Goal: Find specific page/section: Find specific page/section

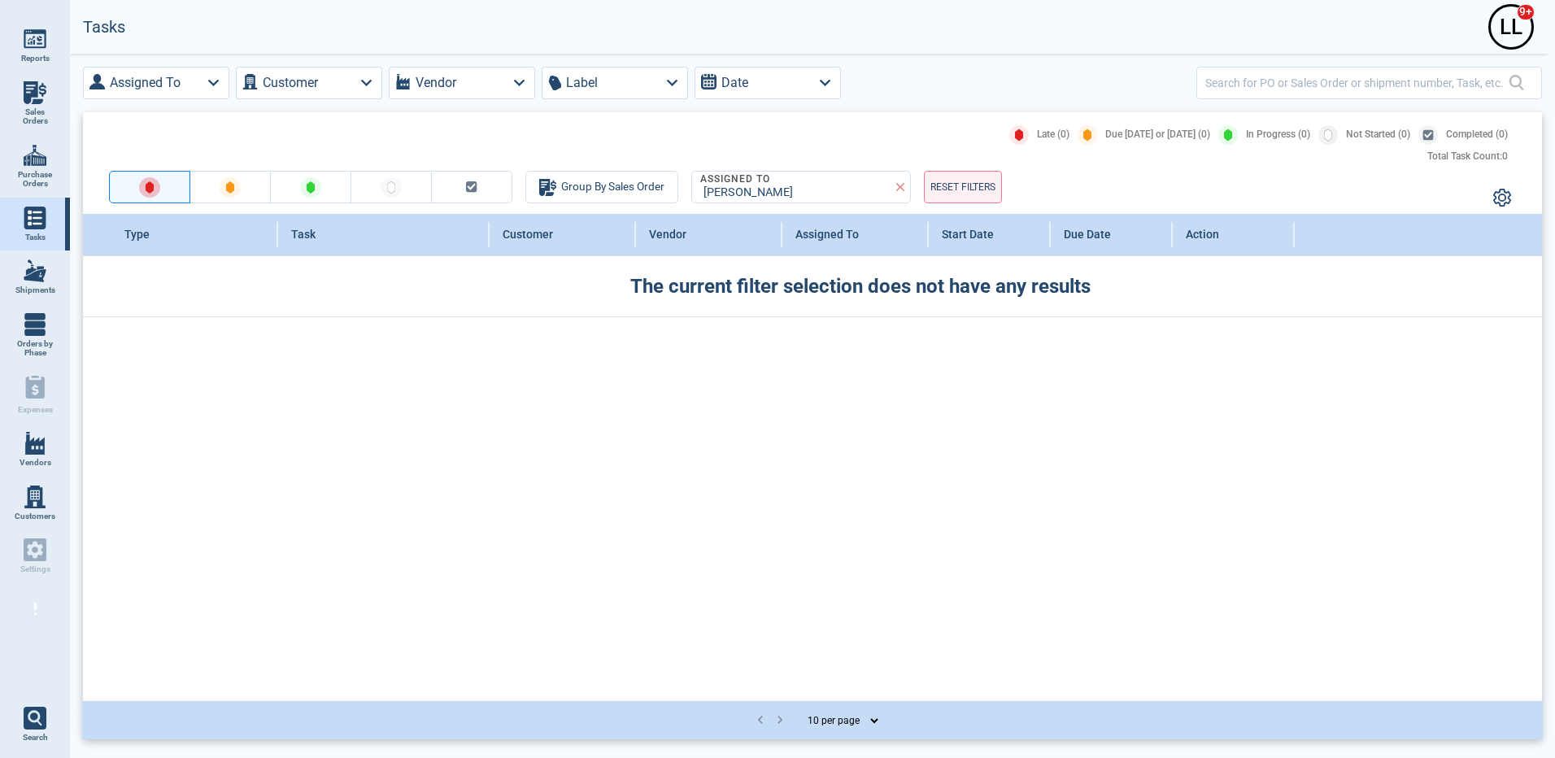
click at [50, 446] on link "Vendors" at bounding box center [35, 450] width 70 height 54
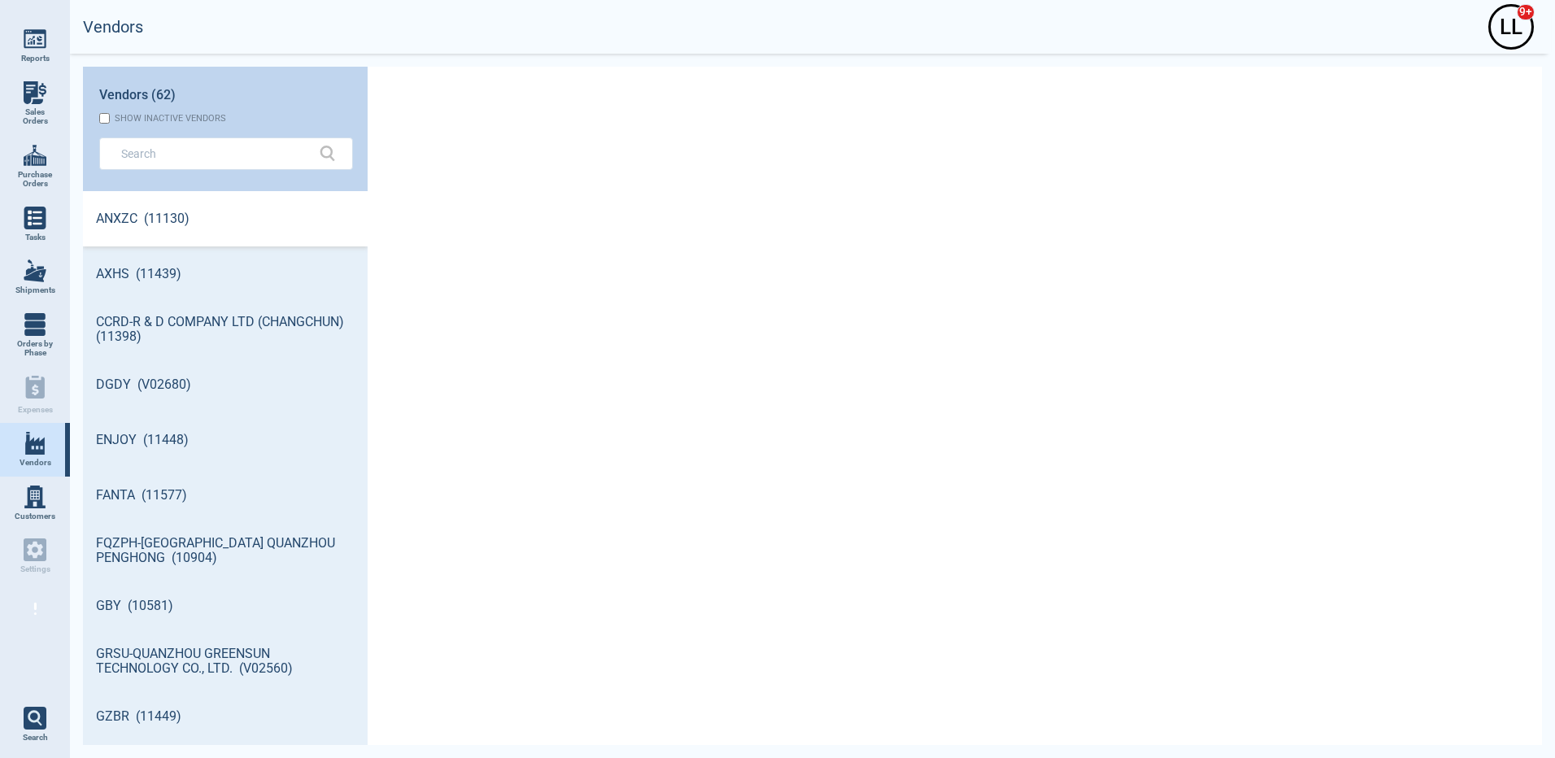
scroll to position [549, 280]
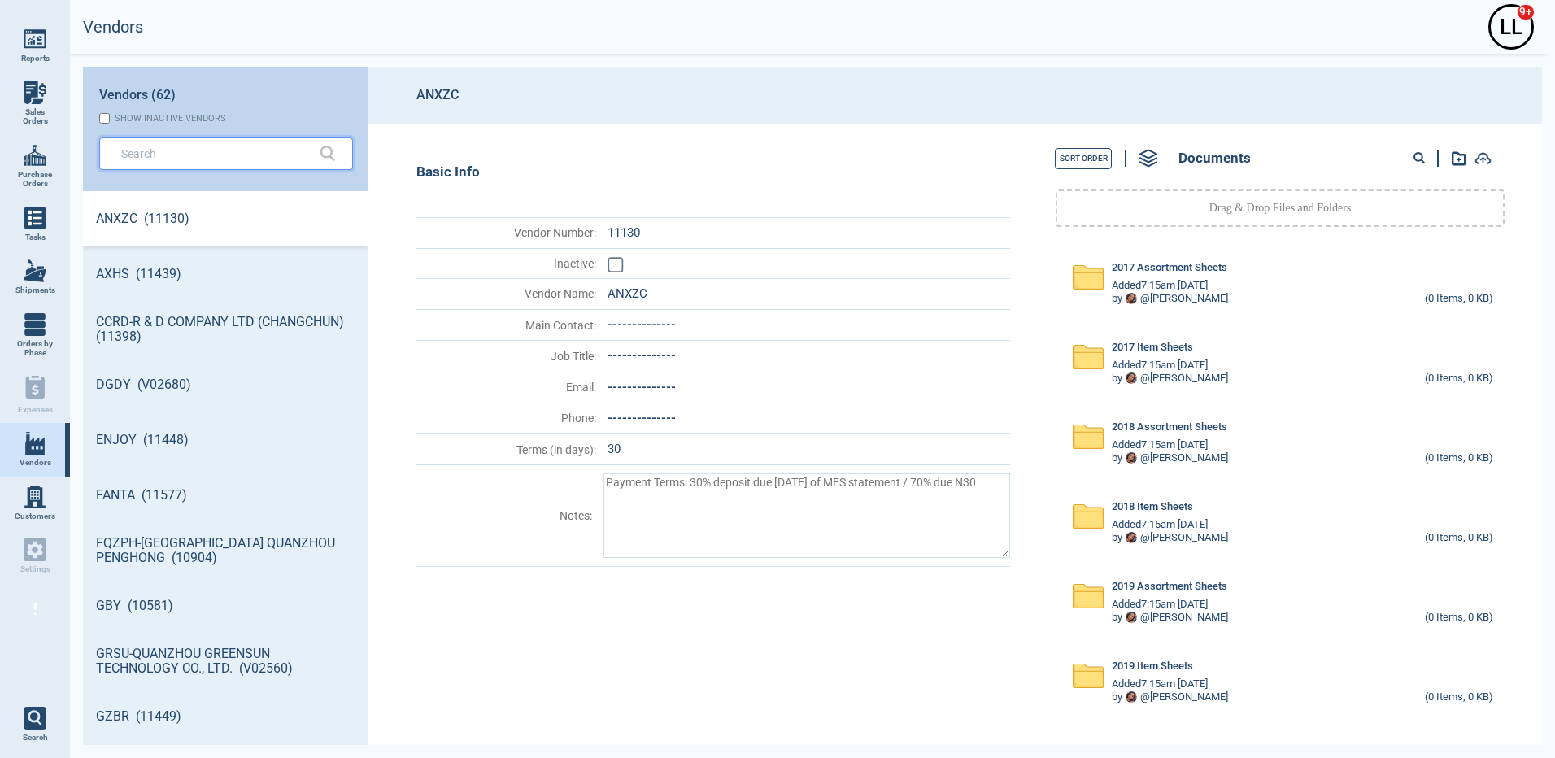
click at [161, 152] on input "text" at bounding box center [213, 153] width 185 height 24
type textarea "x"
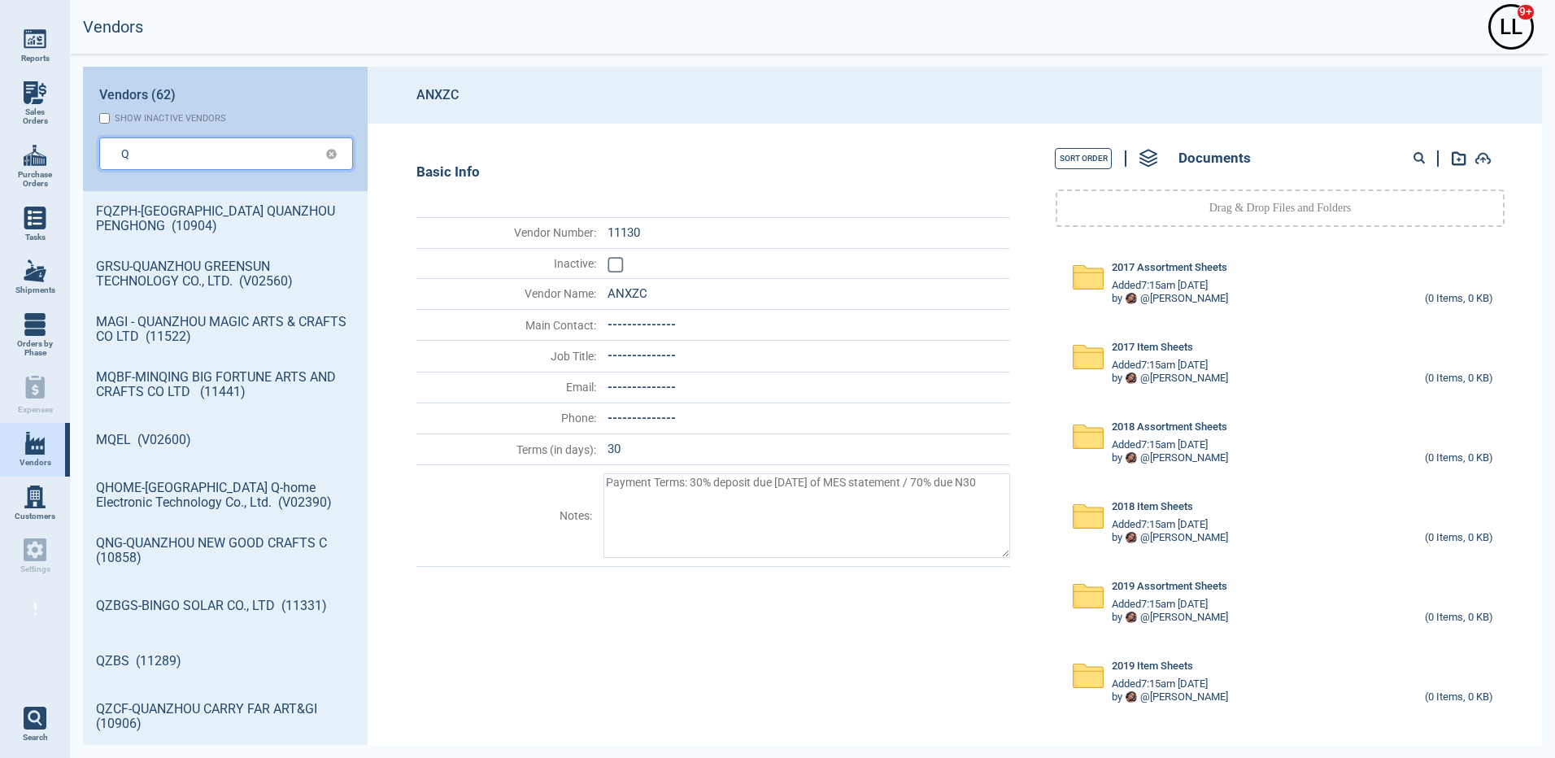
type input "Q"
type textarea "x"
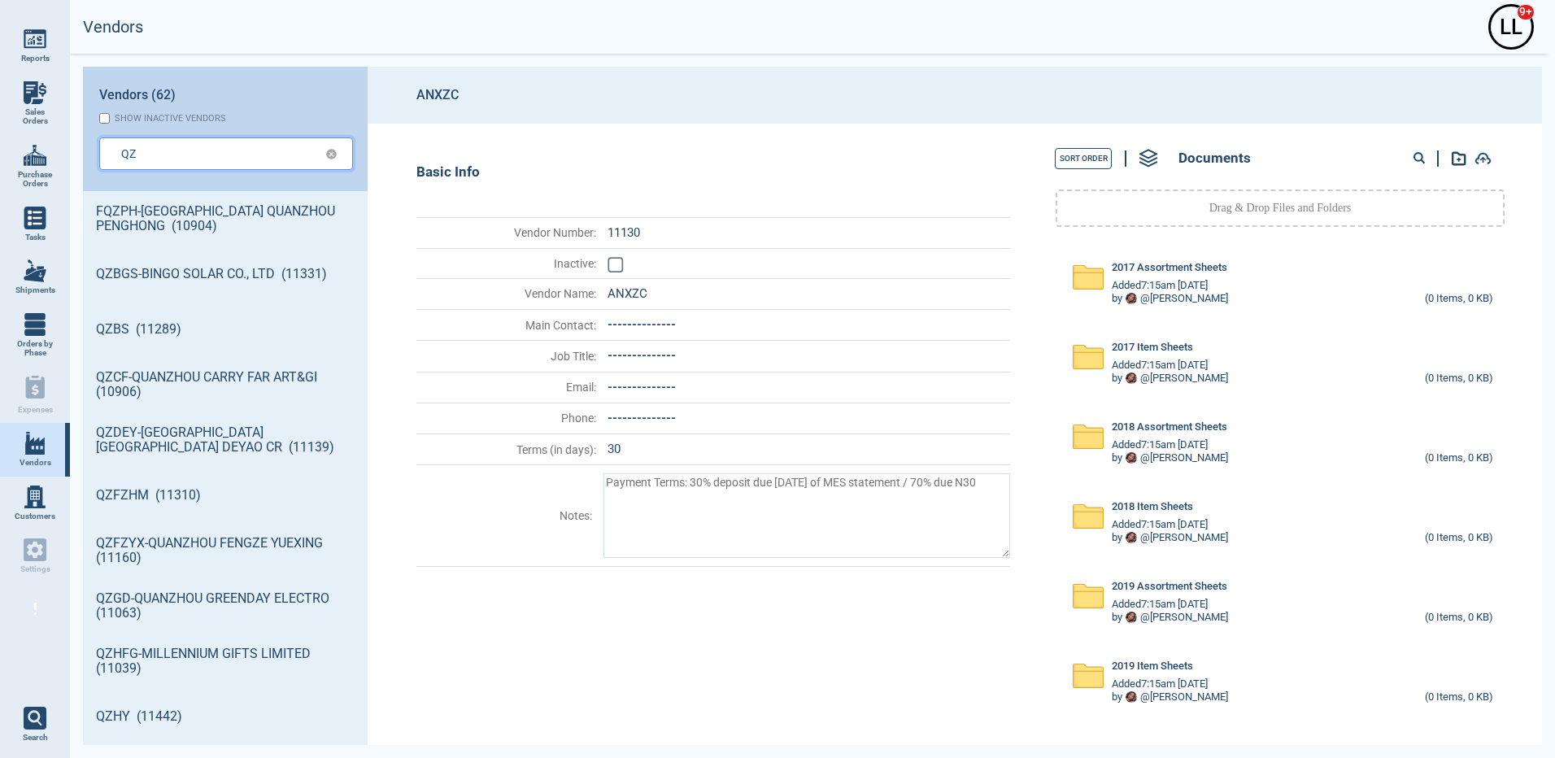
type input "QZ"
type textarea "x"
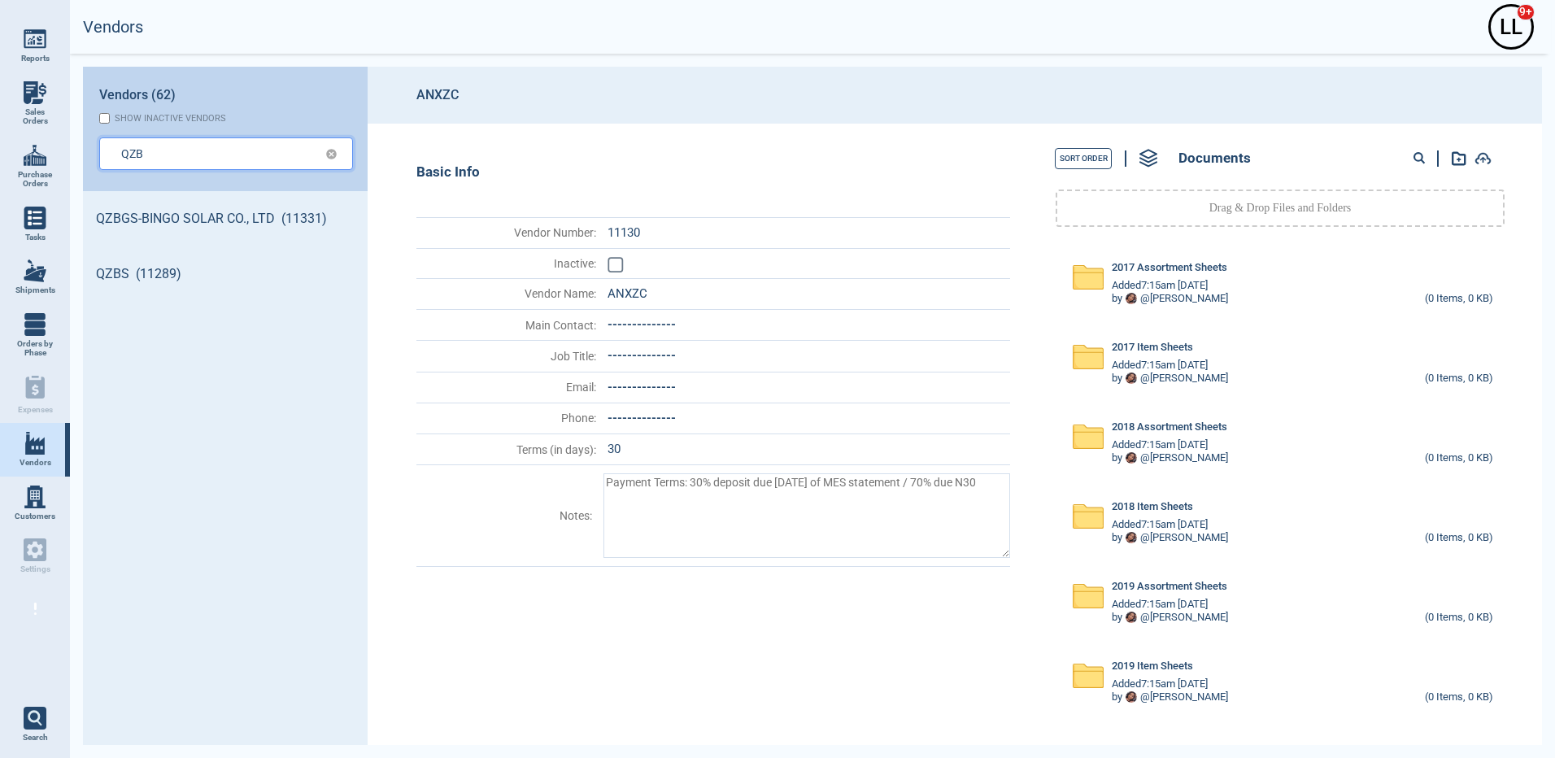
type input "QZB"
type textarea "x"
type input "QZBG"
type textarea "x"
type input "QZBGS"
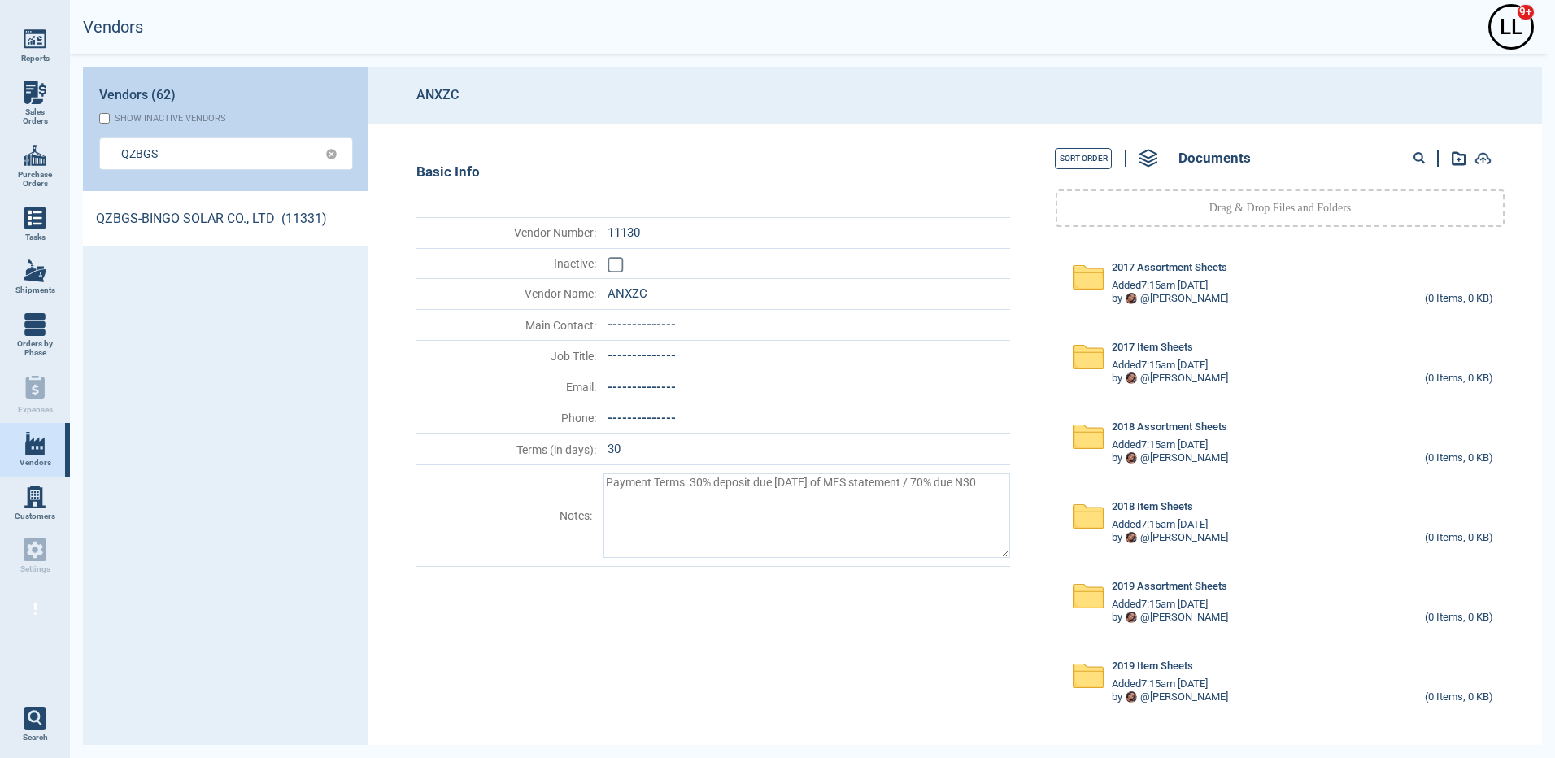
click at [173, 208] on link "QZBGS-BINGO SOLAR CO., LTD (11331)" at bounding box center [225, 218] width 285 height 55
click at [1416, 160] on circle at bounding box center [1418, 157] width 8 height 8
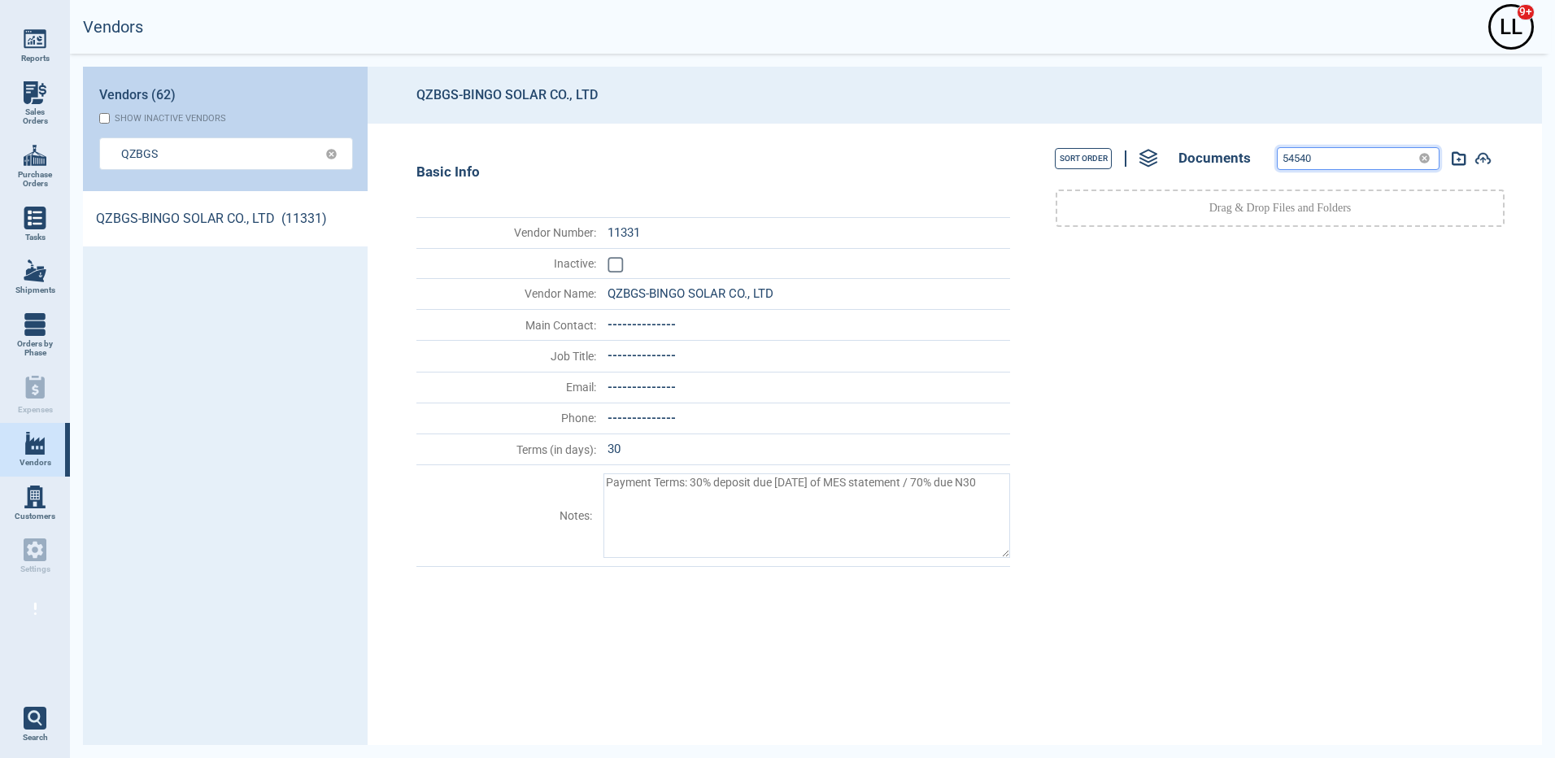
drag, startPoint x: 1349, startPoint y: 156, endPoint x: 1187, endPoint y: 136, distance: 163.1
click at [1154, 125] on div "Sort Order Documents 54540 Drag & Drop Files and Folders" at bounding box center [1275, 434] width 514 height 621
paste input "73224"
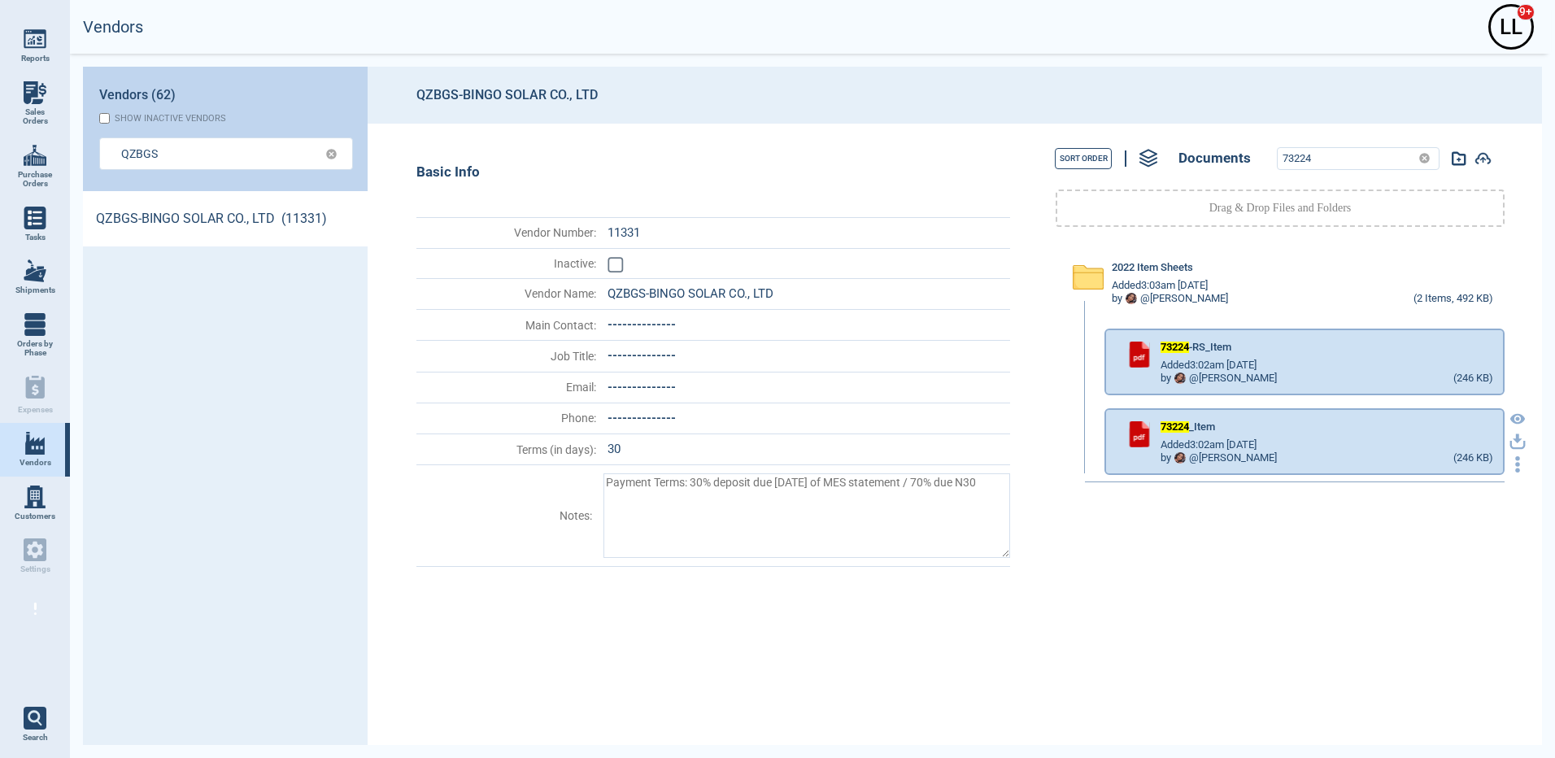
click at [1509, 443] on icon "button" at bounding box center [1517, 441] width 16 height 16
click at [1326, 159] on input "73224" at bounding box center [1344, 158] width 134 height 21
click at [1510, 441] on icon "button" at bounding box center [1517, 441] width 16 height 16
click at [1337, 154] on input "73225" at bounding box center [1344, 158] width 134 height 21
click at [1512, 442] on icon "button" at bounding box center [1517, 438] width 10 height 10
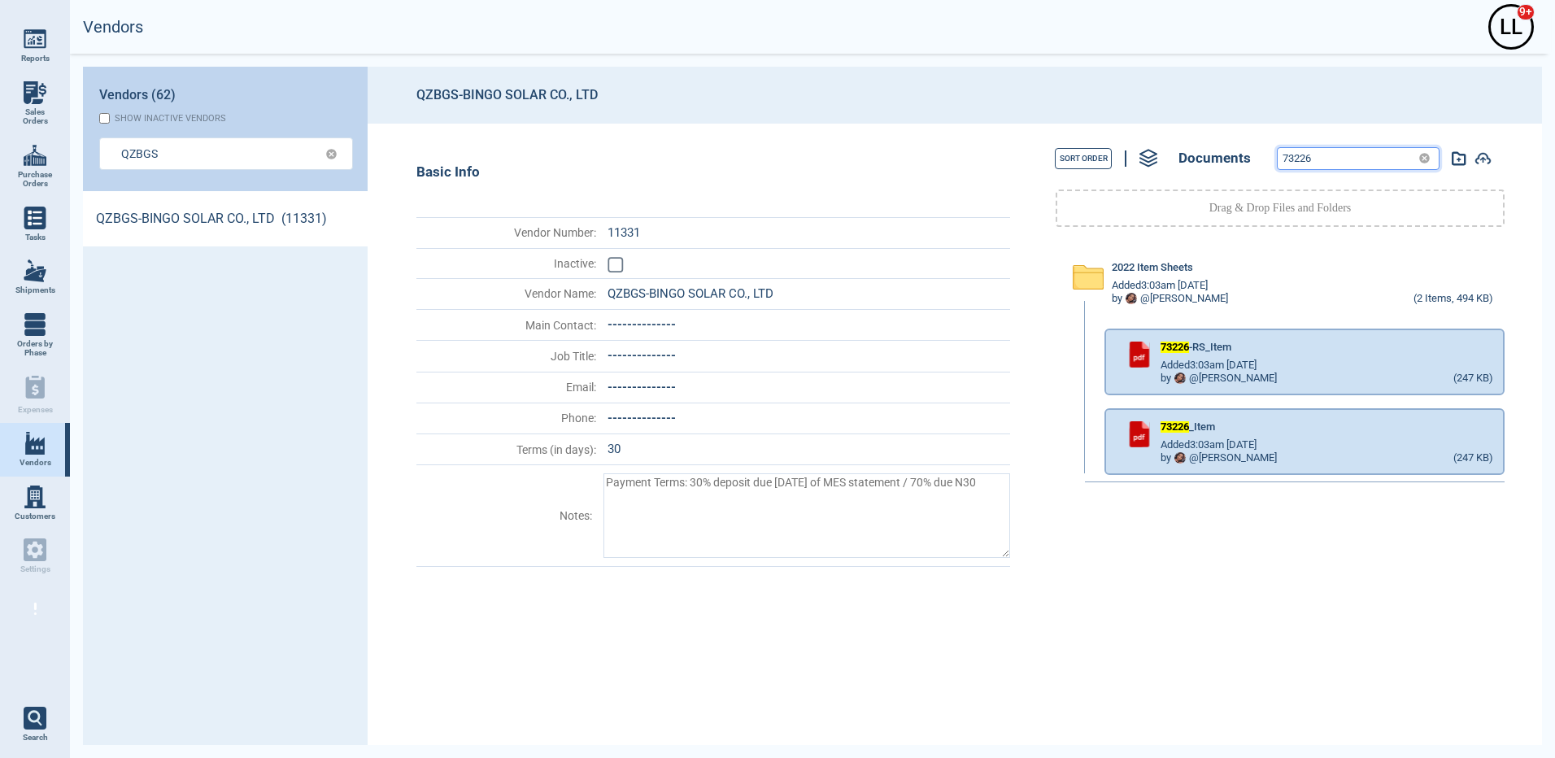
drag, startPoint x: 1347, startPoint y: 154, endPoint x: 1127, endPoint y: 146, distance: 220.5
click at [1138, 150] on div "Sort Order Documents 73226" at bounding box center [1280, 158] width 504 height 37
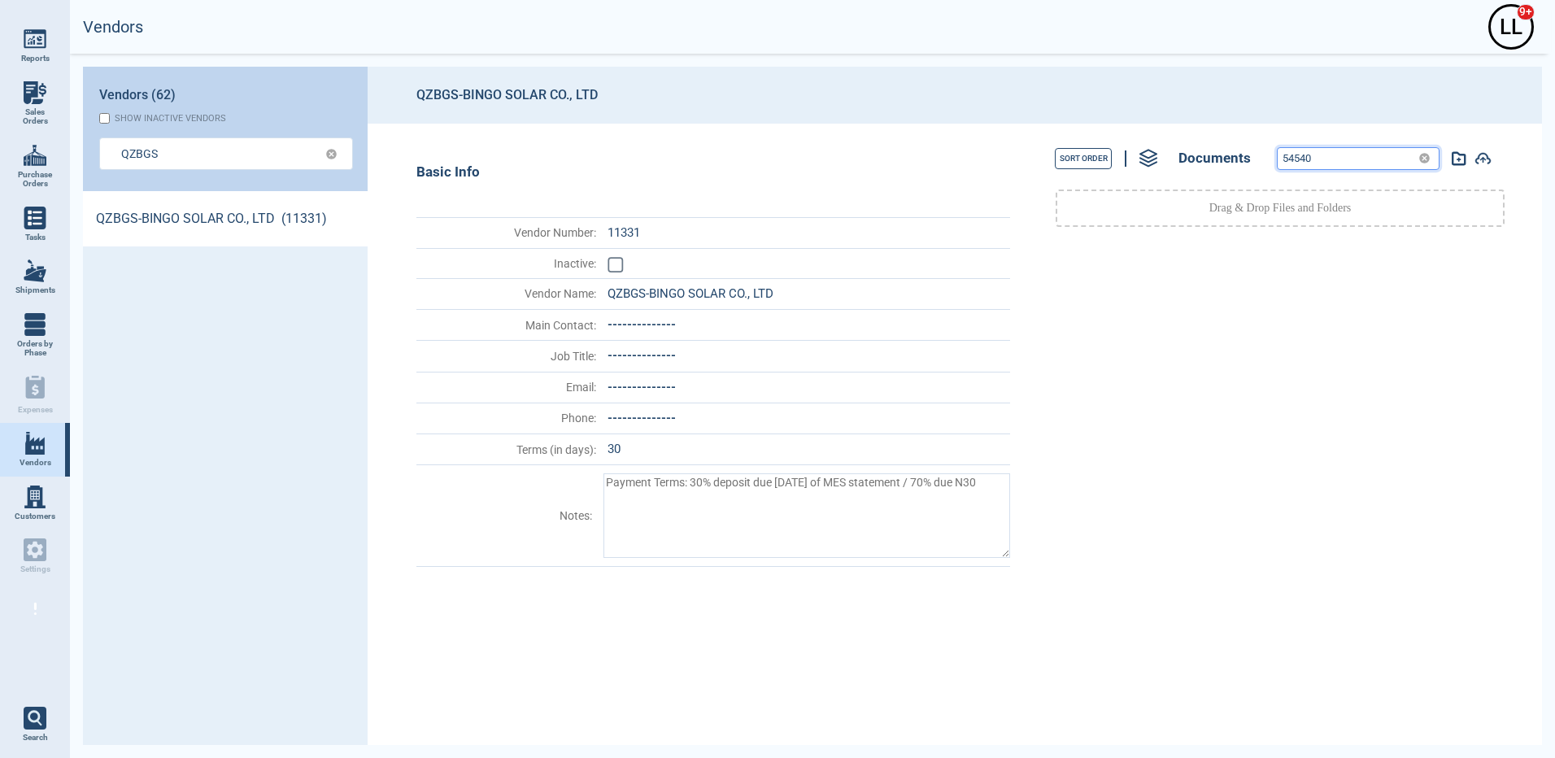
type input "54540"
